Goal: Transaction & Acquisition: Obtain resource

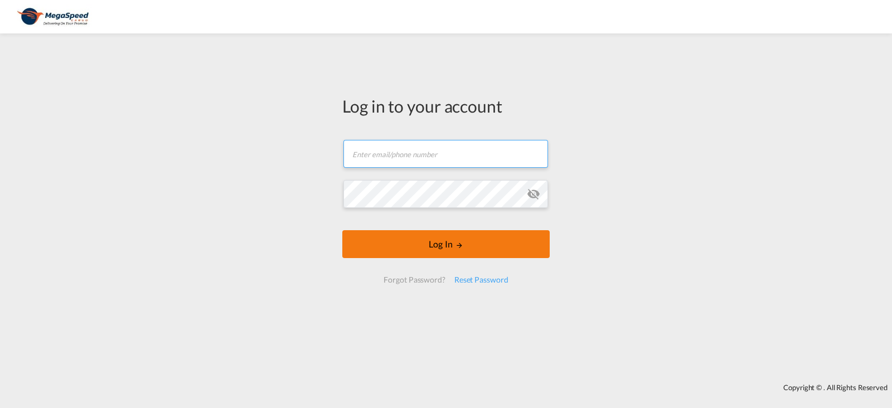
type input "[PERSON_NAME][EMAIL_ADDRESS][DOMAIN_NAME]"
click at [463, 252] on button "Log In" at bounding box center [445, 244] width 207 height 28
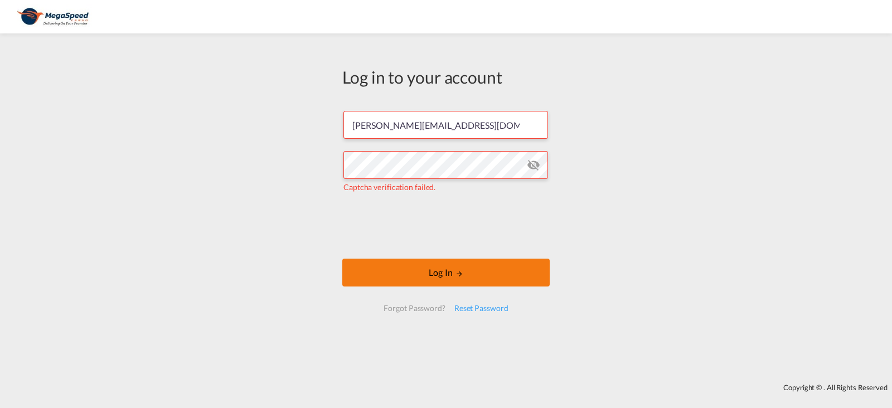
click at [402, 263] on button "Log In" at bounding box center [445, 273] width 207 height 28
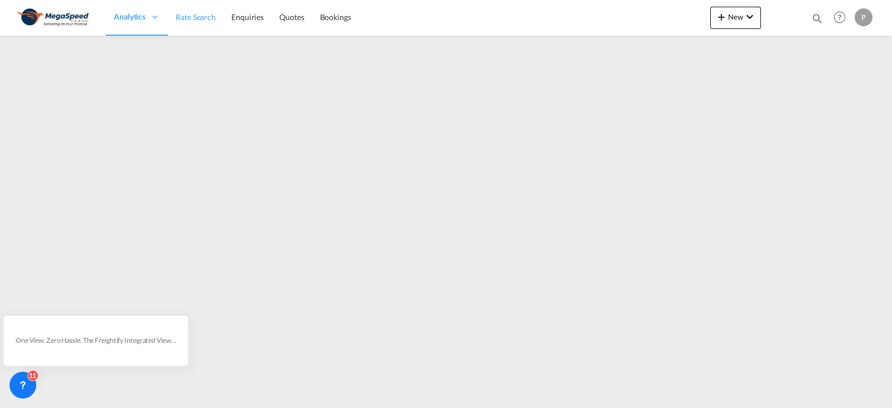
click at [182, 13] on span "Rate Search" at bounding box center [196, 16] width 40 height 9
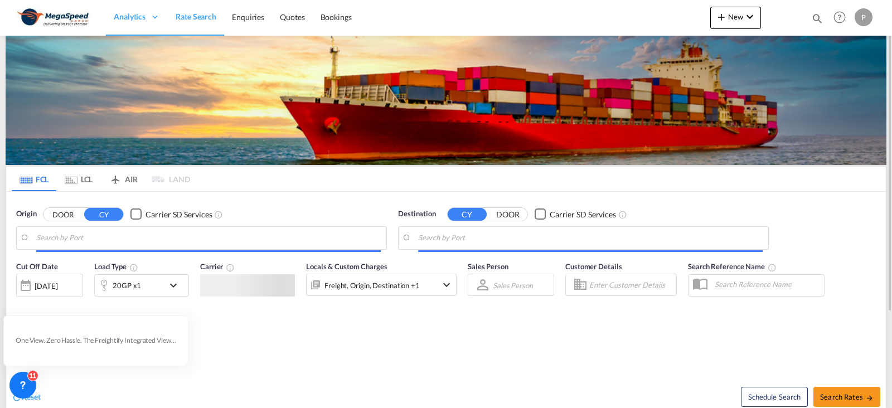
type input "[GEOGRAPHIC_DATA], [GEOGRAPHIC_DATA]"
type input "Tema, GHTEM"
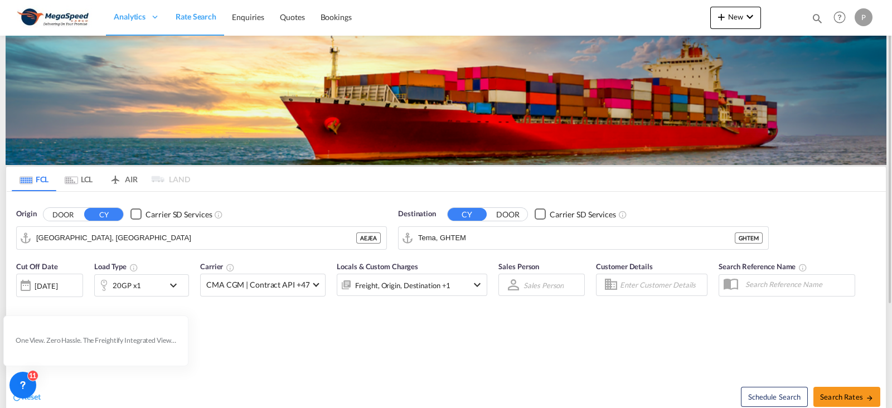
scroll to position [69, 0]
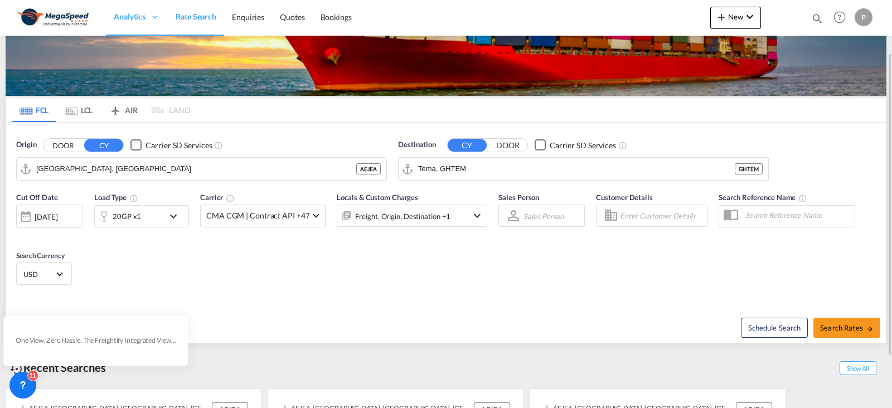
click at [171, 210] on md-icon "icon-chevron-down" at bounding box center [176, 216] width 19 height 13
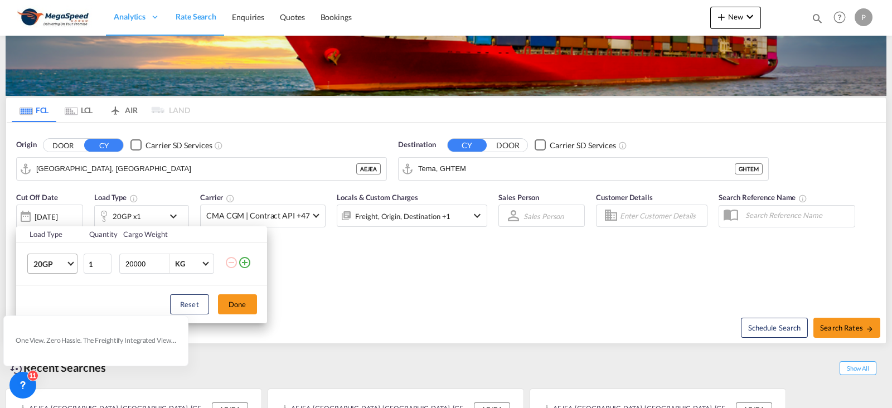
click at [59, 261] on span "20GP" at bounding box center [49, 264] width 32 height 11
click at [51, 289] on div "40GP" at bounding box center [43, 290] width 20 height 11
click at [61, 265] on span "40GP" at bounding box center [49, 264] width 32 height 11
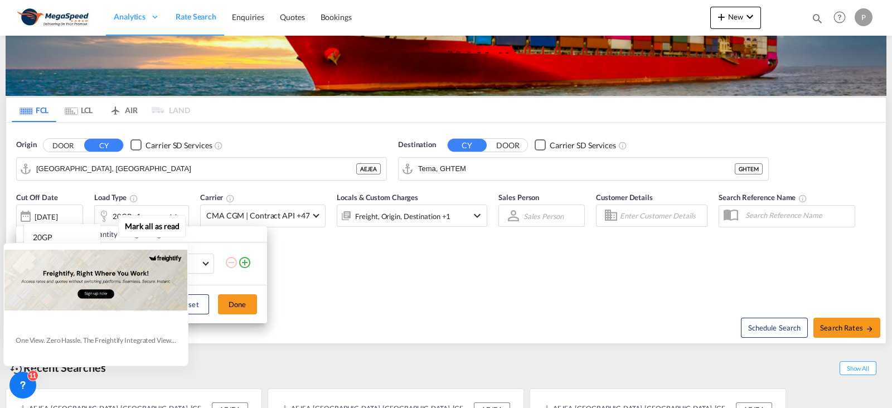
click at [50, 312] on div at bounding box center [95, 280] width 183 height 72
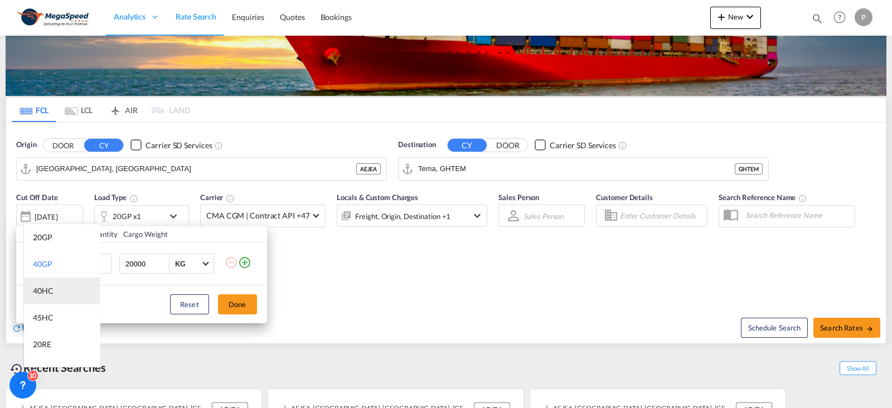
click at [52, 294] on div "40HC" at bounding box center [43, 290] width 21 height 11
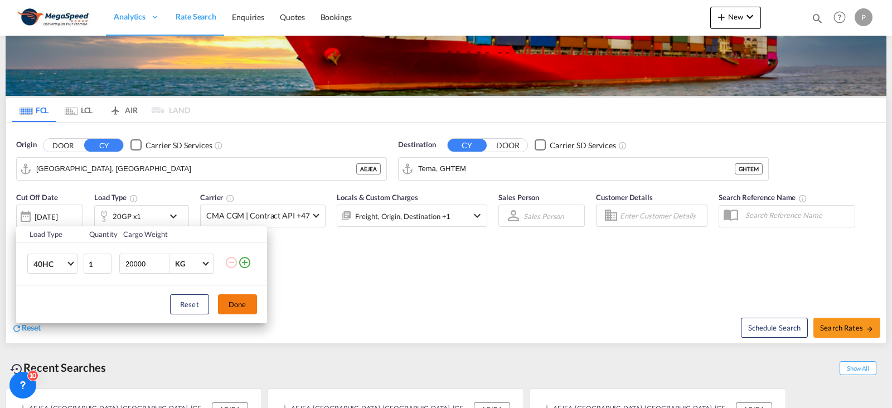
click at [248, 306] on button "Done" at bounding box center [237, 304] width 39 height 20
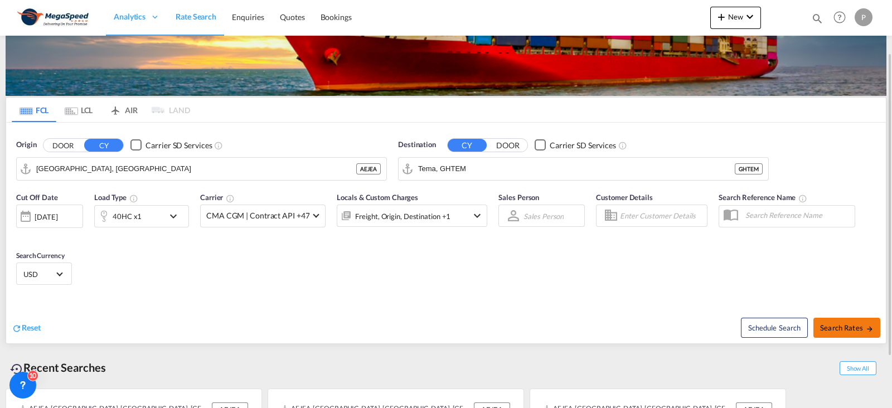
click at [838, 330] on span "Search Rates" at bounding box center [847, 327] width 54 height 9
type input "AEJEA to GHTEM / [DATE]"
